Goal: Information Seeking & Learning: Learn about a topic

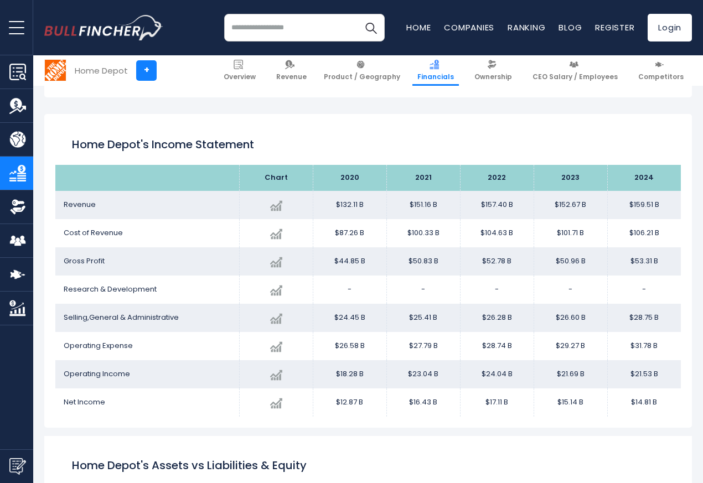
scroll to position [599, 0]
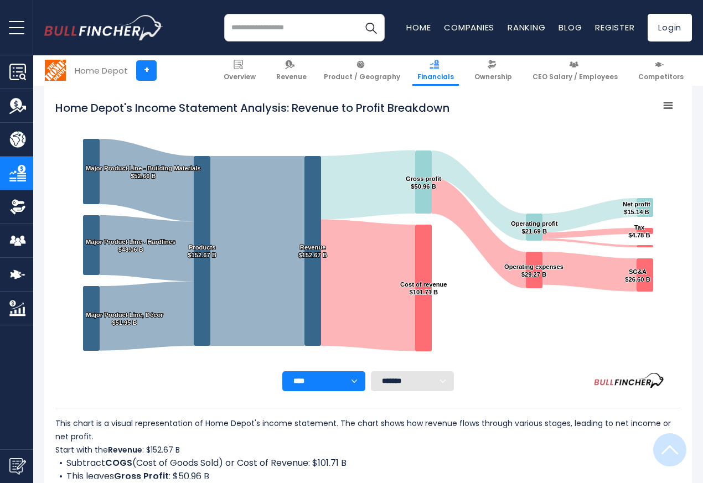
scroll to position [599, 0]
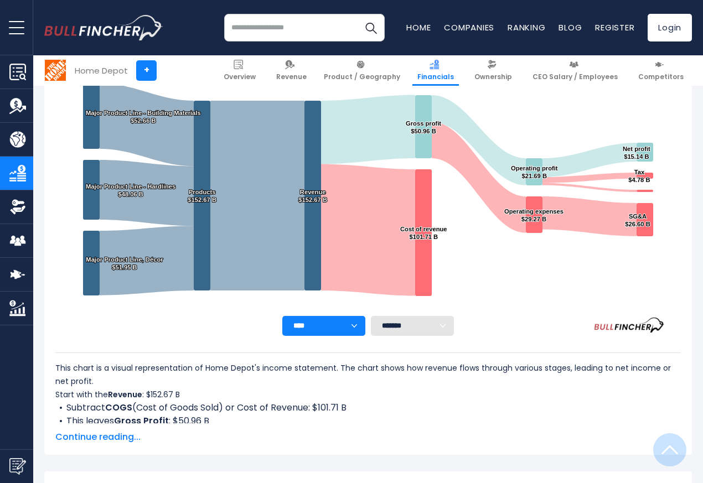
scroll to position [599, 0]
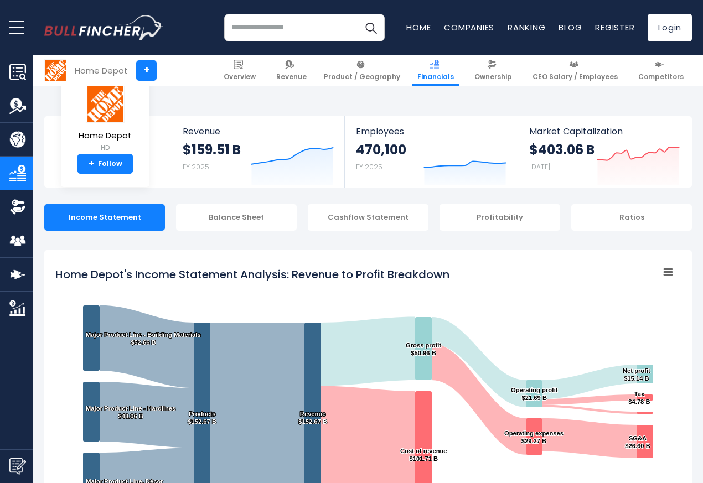
scroll to position [599, 0]
